Goal: Transaction & Acquisition: Book appointment/travel/reservation

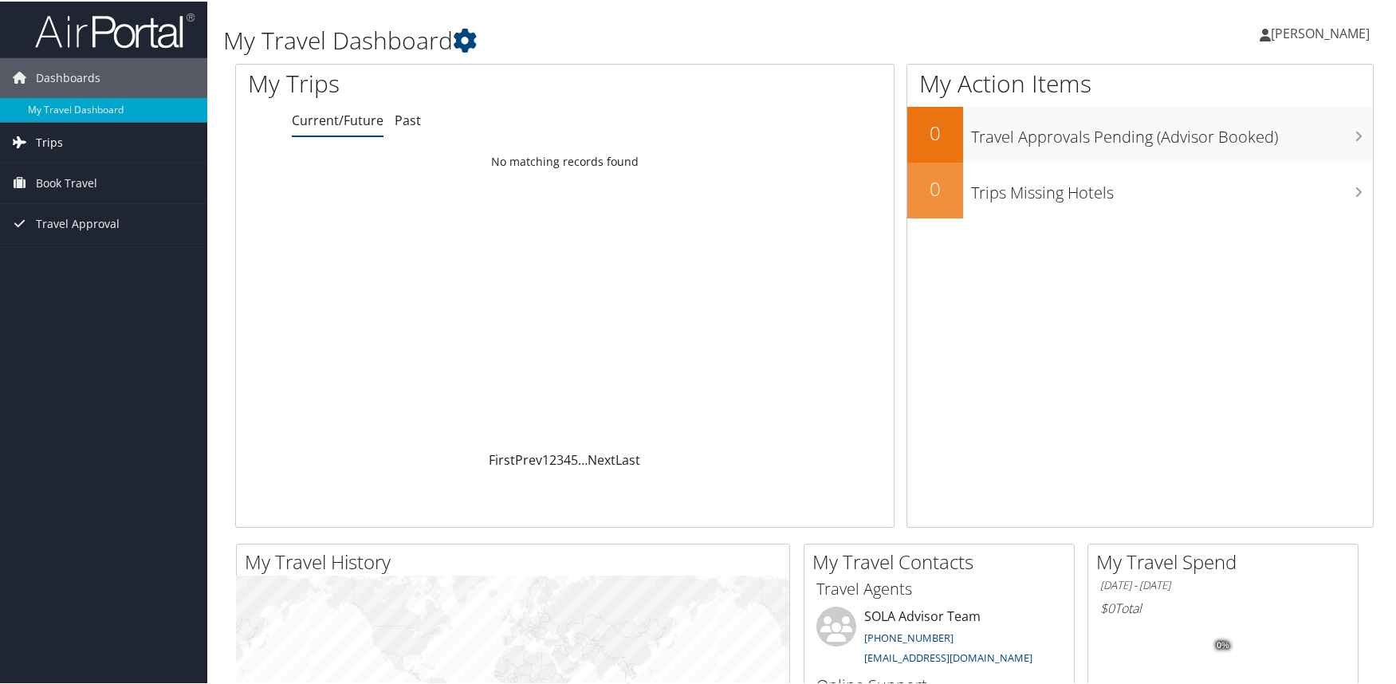
click at [50, 139] on span "Trips" at bounding box center [49, 141] width 27 height 40
click at [70, 251] on span "Book Travel" at bounding box center [66, 254] width 61 height 40
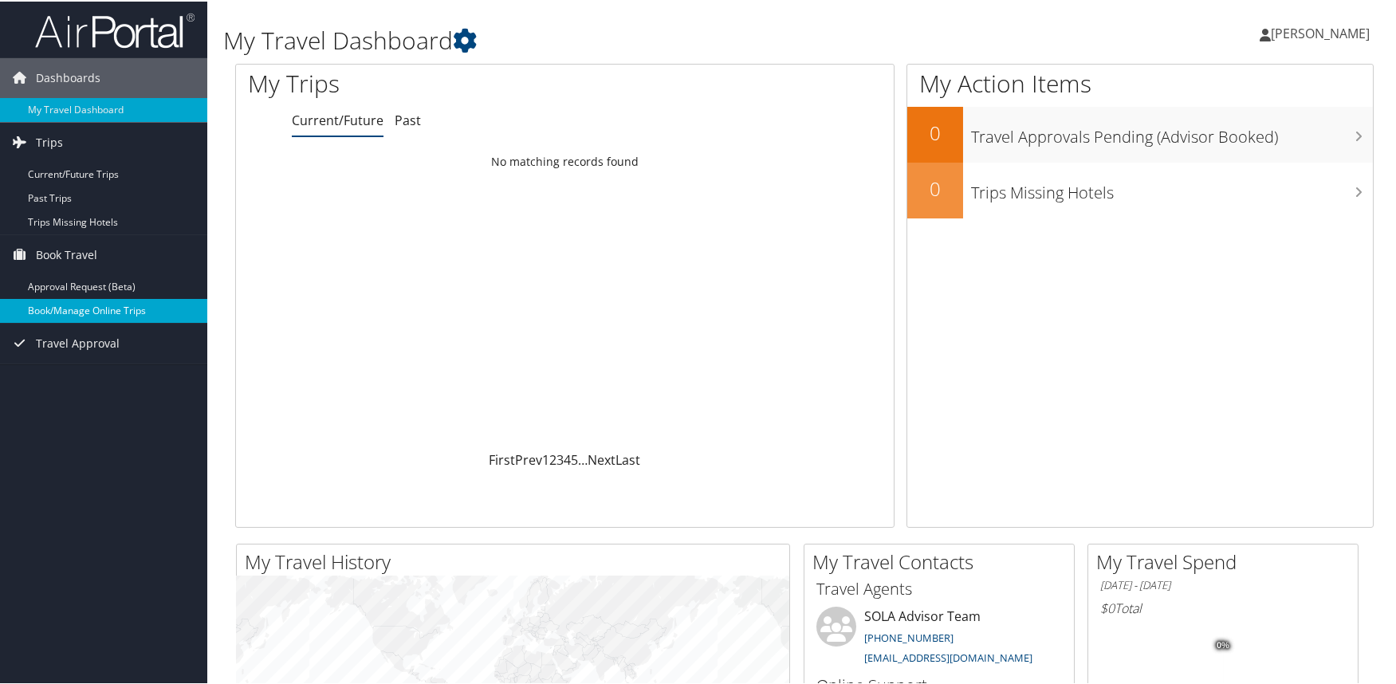
click at [73, 310] on link "Book/Manage Online Trips" at bounding box center [103, 309] width 207 height 24
